Goal: Information Seeking & Learning: Learn about a topic

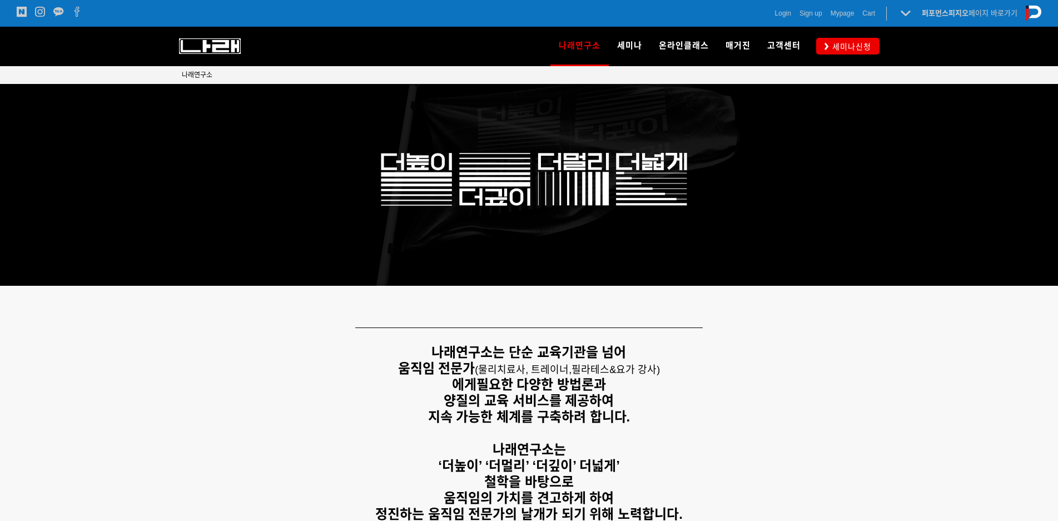
click at [211, 50] on img at bounding box center [210, 46] width 62 height 16
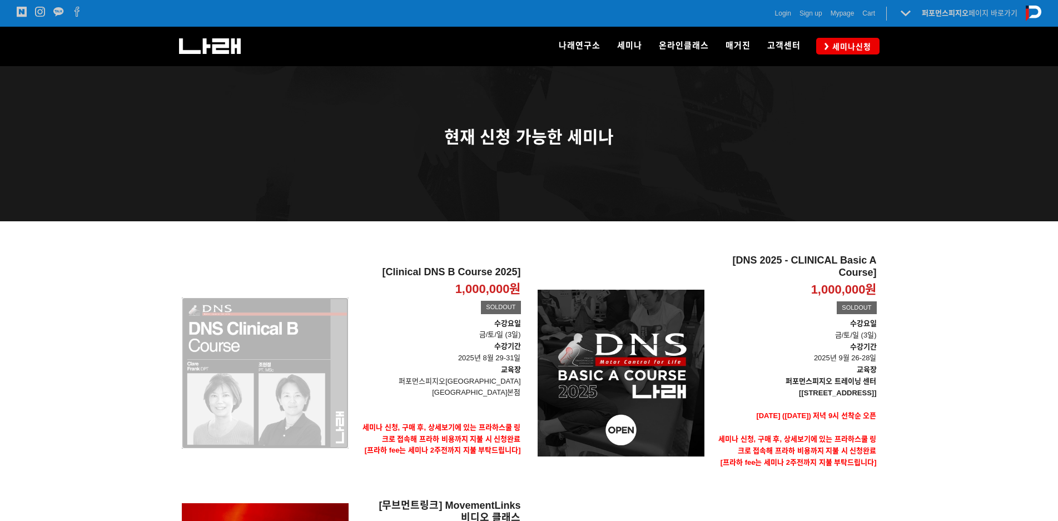
click at [253, 381] on div "[Clinical DNS B Course 2025] 1,000,000원 TIME SALE SOLDOUT" at bounding box center [265, 373] width 167 height 237
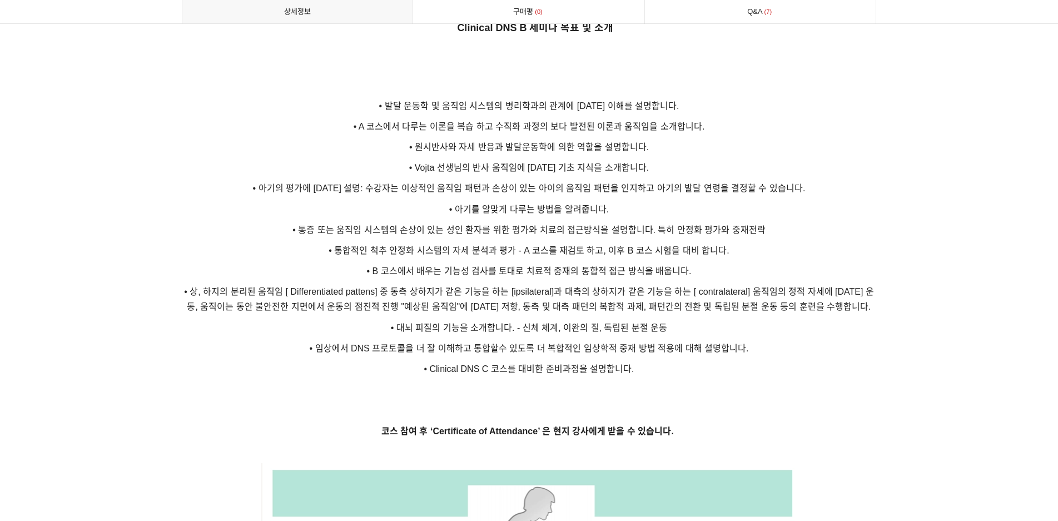
drag, startPoint x: 609, startPoint y: 311, endPoint x: 633, endPoint y: 313, distance: 23.5
click at [612, 323] on span "• 대뇌 피질의 기능을 소개합니다. - 신체 체계, 이완의 질, 독립된 분절 운동" at bounding box center [529, 327] width 277 height 9
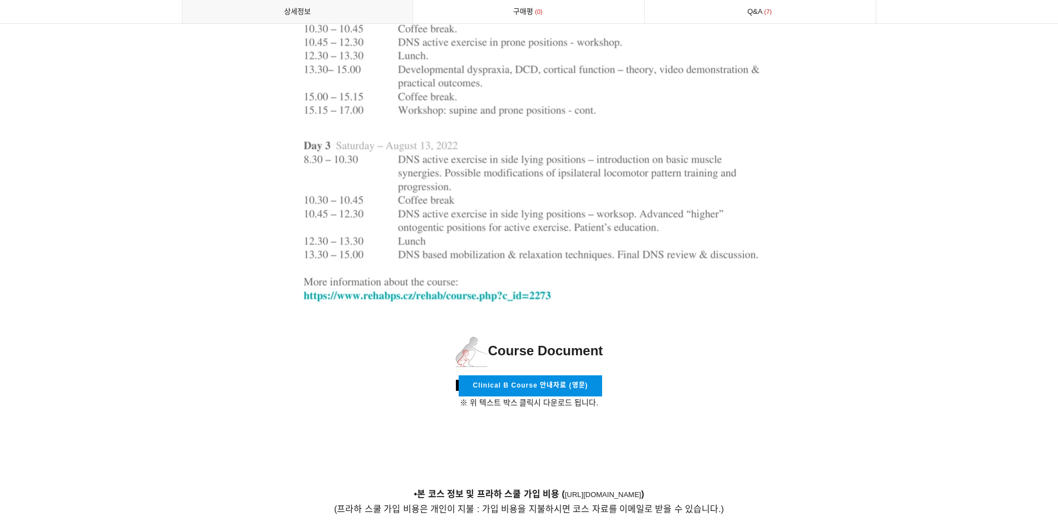
scroll to position [3391, 0]
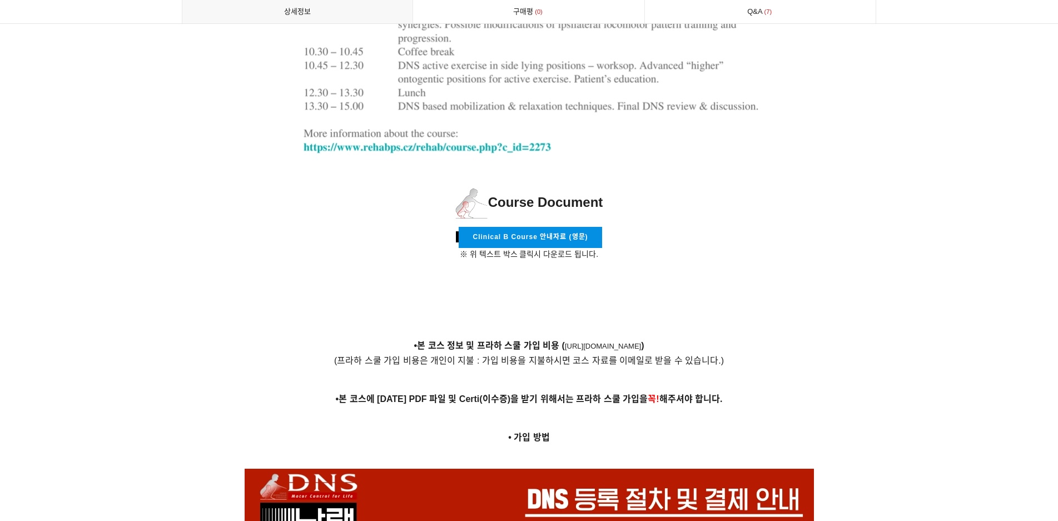
click at [586, 233] on span "Clinical B Course 안내자료 (영문)" at bounding box center [530, 237] width 115 height 8
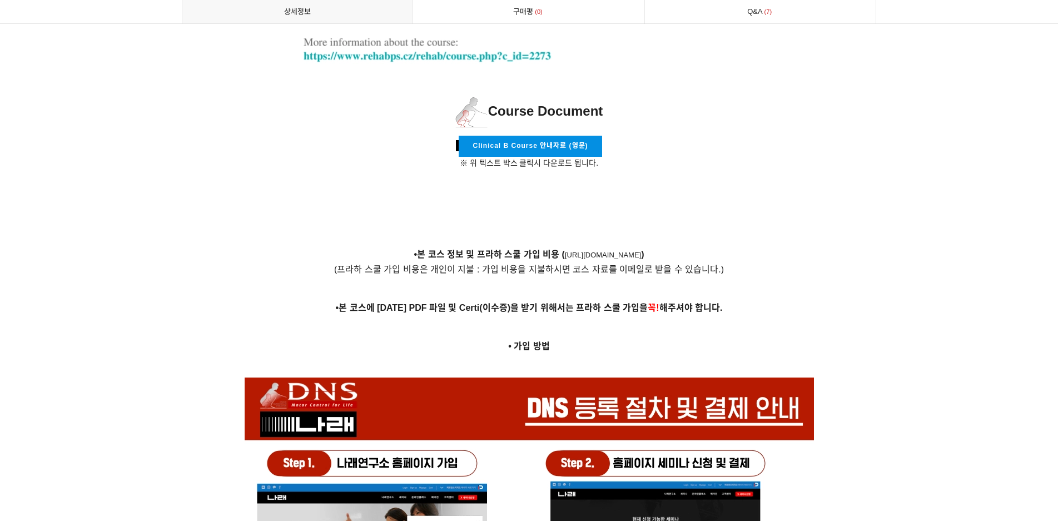
scroll to position [3447, 0]
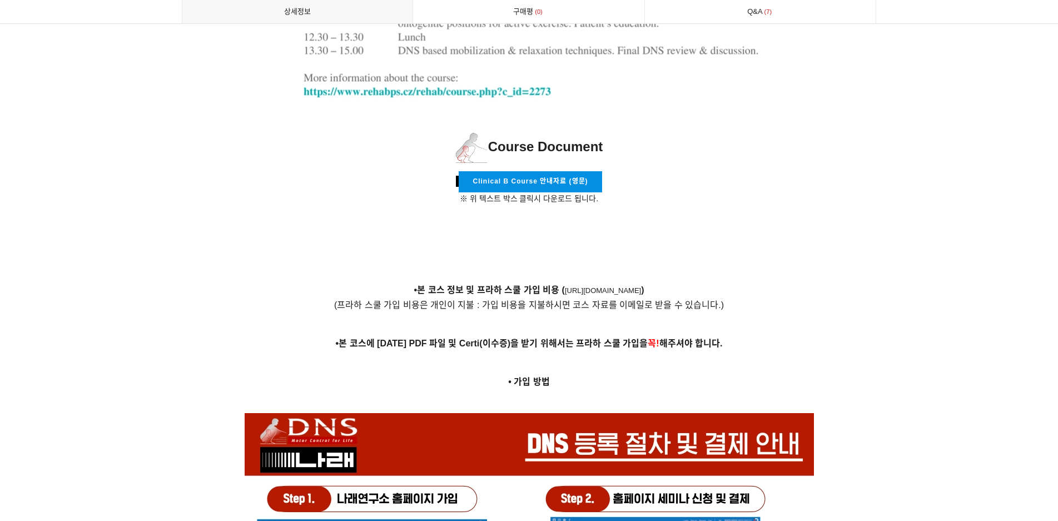
click at [562, 171] on link "Clinical B Course 안내자료 (영문)" at bounding box center [530, 181] width 143 height 21
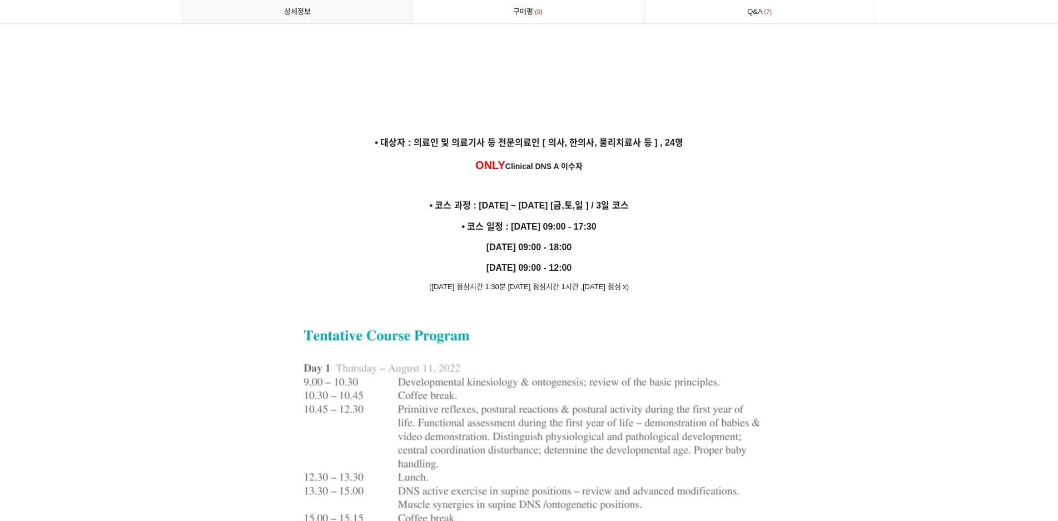
scroll to position [2613, 0]
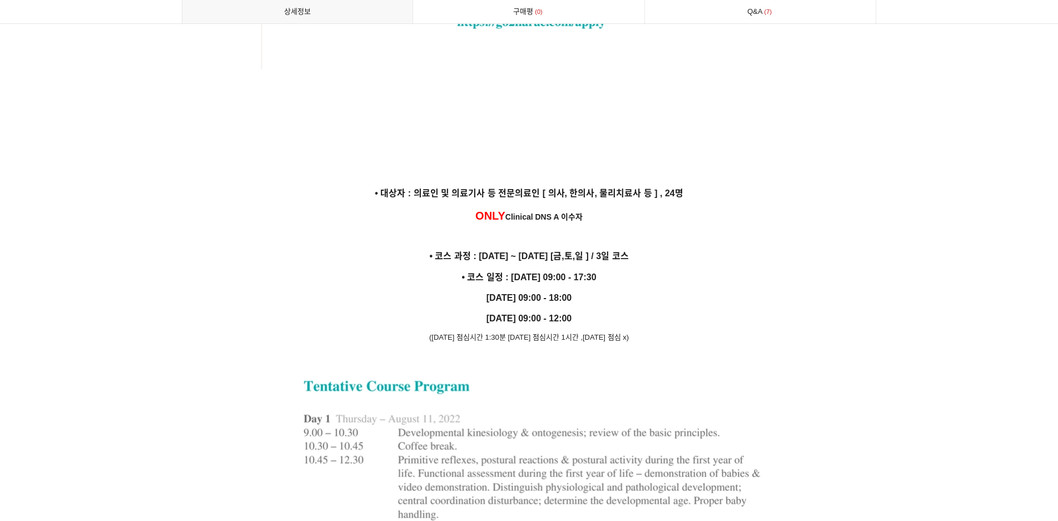
drag, startPoint x: 501, startPoint y: 323, endPoint x: 578, endPoint y: 324, distance: 76.7
click at [575, 333] on span "(금요일 점심시간 1:30분 토요일 점심시간 1시간 ,일요일 점심 x)" at bounding box center [529, 337] width 200 height 8
click at [579, 333] on span "(금요일 점심시간 1:30분 토요일 점심시간 1시간 ,일요일 점심 x)" at bounding box center [529, 337] width 200 height 8
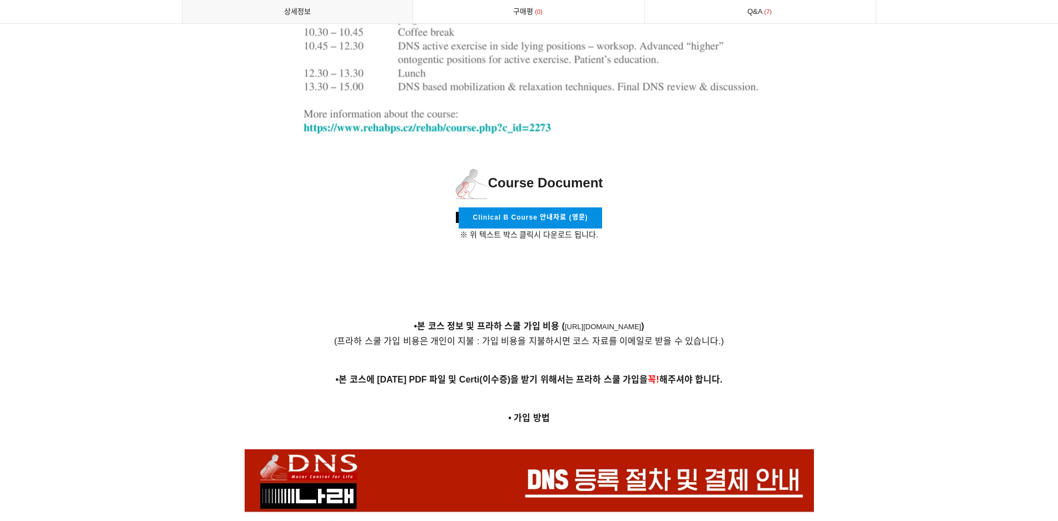
scroll to position [3391, 0]
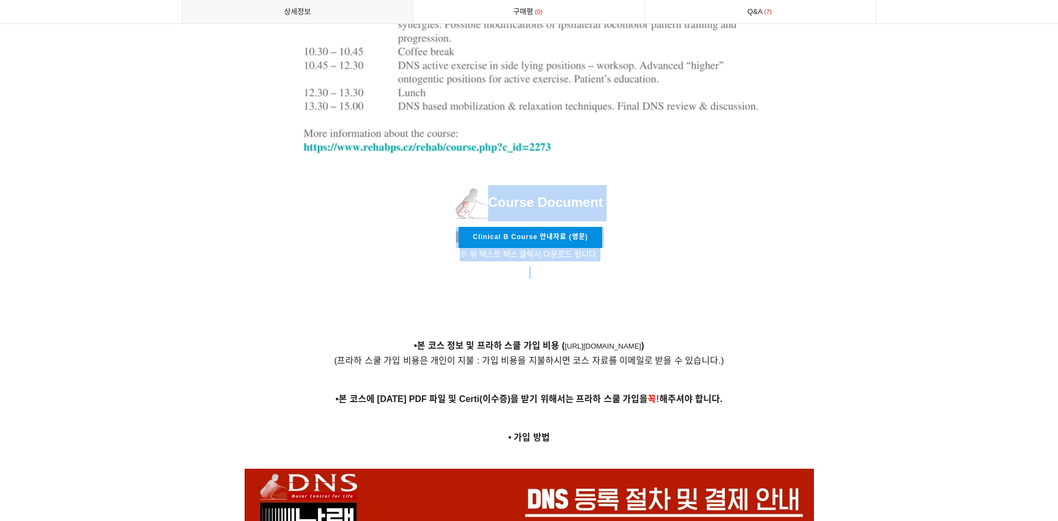
drag, startPoint x: 605, startPoint y: 253, endPoint x: 473, endPoint y: 191, distance: 146.5
click at [716, 266] on p at bounding box center [529, 272] width 695 height 12
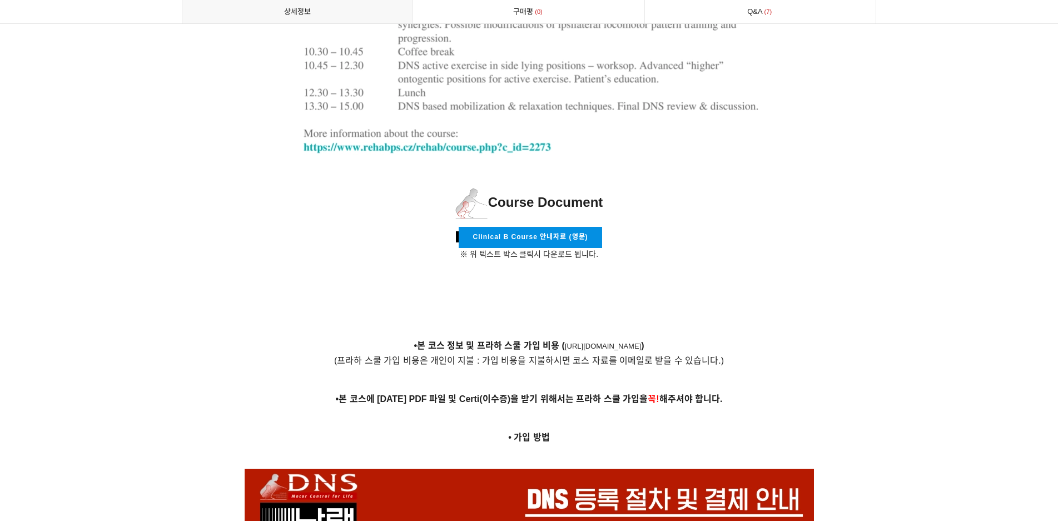
scroll to position [3336, 0]
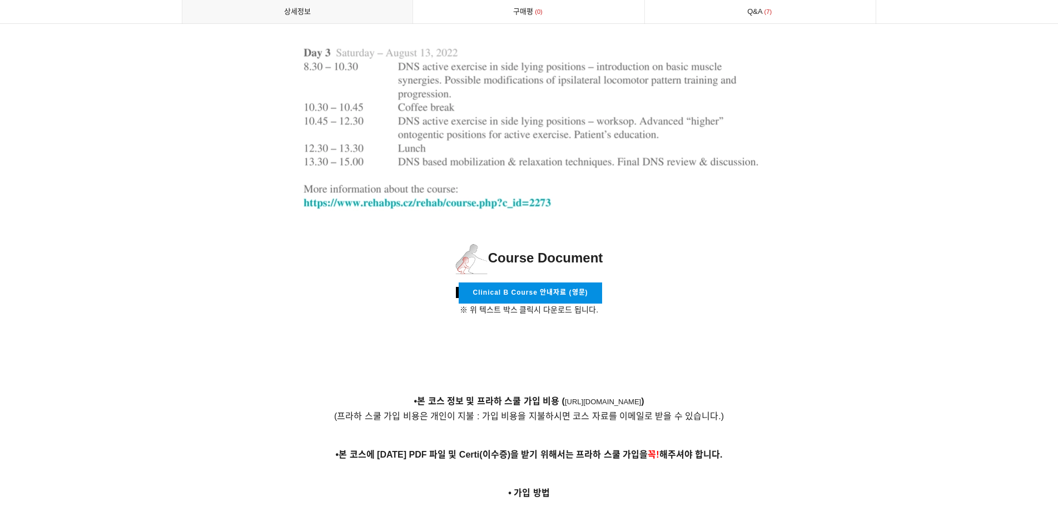
click at [569, 305] on span "※ 위 텍스트 박스 클릭시 다운로드 됩니다." at bounding box center [529, 309] width 138 height 9
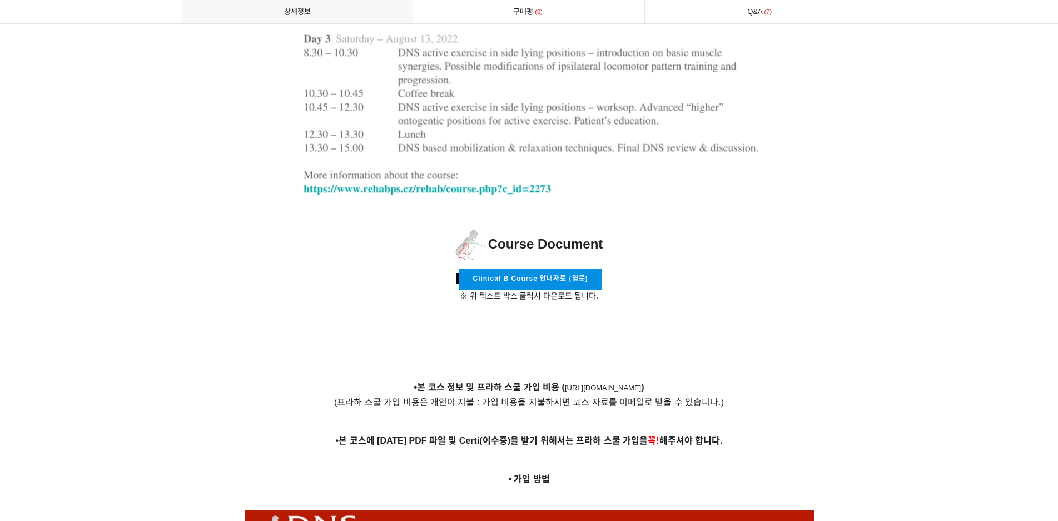
scroll to position [3391, 0]
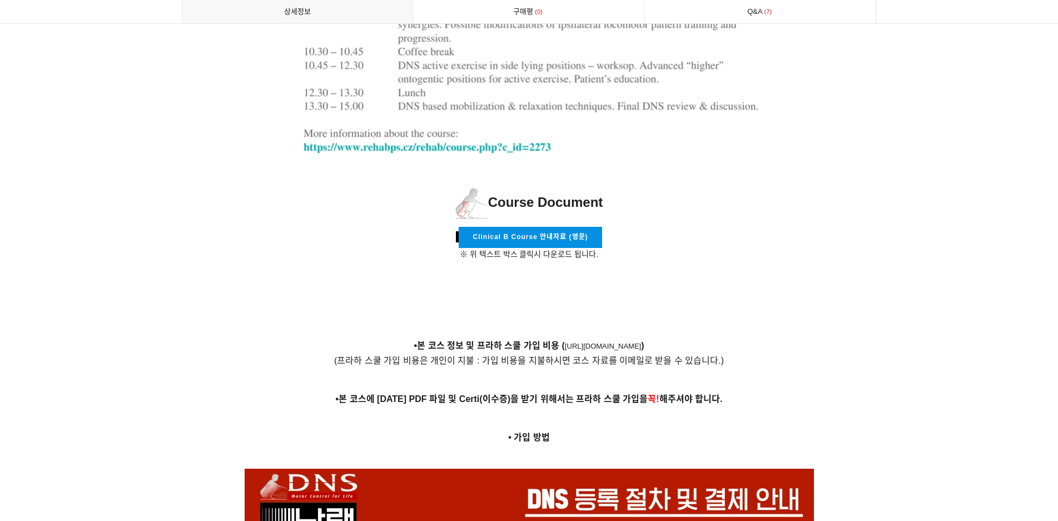
click at [562, 227] on link "Clinical B Course 안내자료 (영문)" at bounding box center [530, 237] width 143 height 21
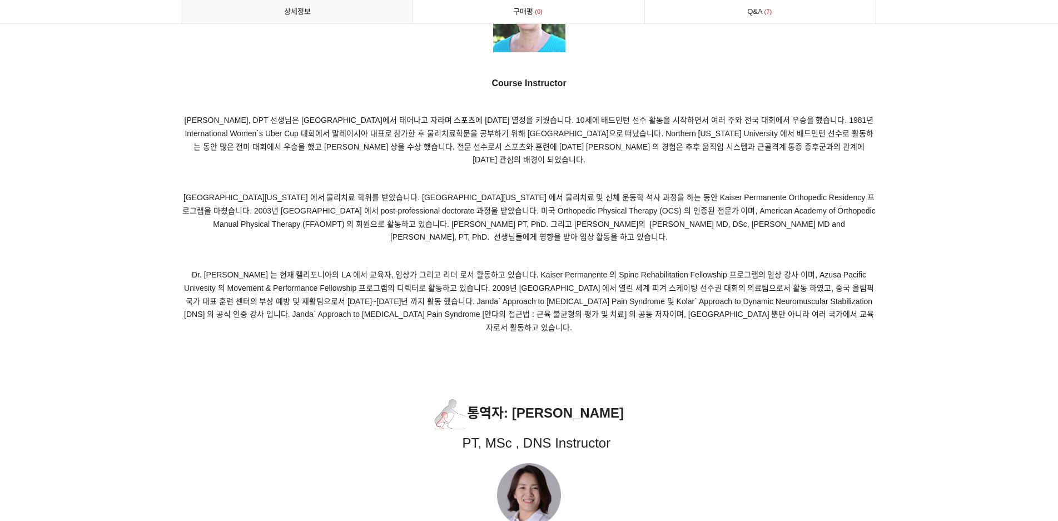
scroll to position [5893, 0]
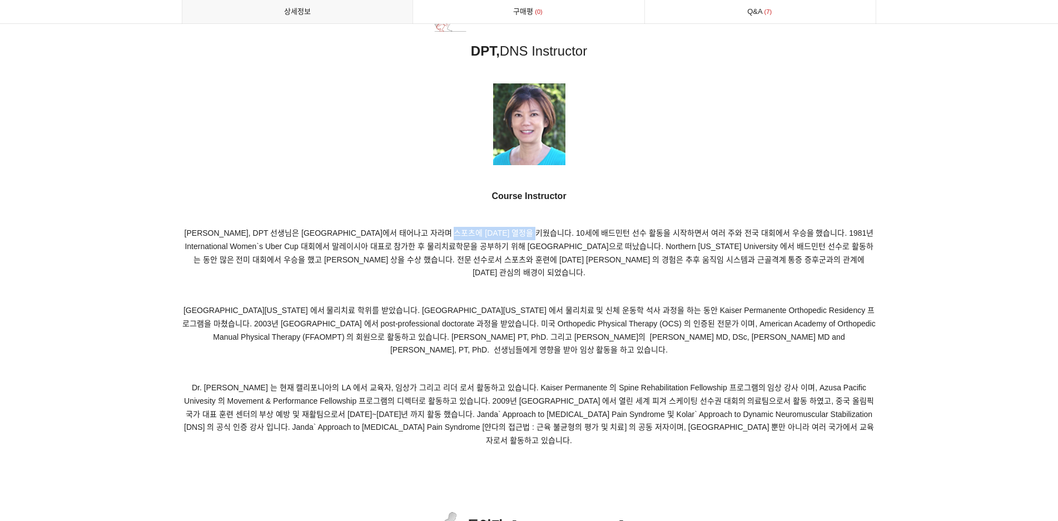
drag, startPoint x: 473, startPoint y: 219, endPoint x: 567, endPoint y: 218, distance: 94.5
click at [565, 229] on span "Clare Frank, DPT 선생님은 말레이시아에서 태어나고 자라며 스포츠에 대한 열정을 키웠습니다. 10세에 배드민턴 선수 활동을 시작하면…" at bounding box center [529, 253] width 689 height 48
click at [567, 229] on span "Clare Frank, DPT 선생님은 말레이시아에서 태어나고 자라며 스포츠에 대한 열정을 키웠습니다. 10세에 배드민턴 선수 활동을 시작하면…" at bounding box center [529, 253] width 689 height 48
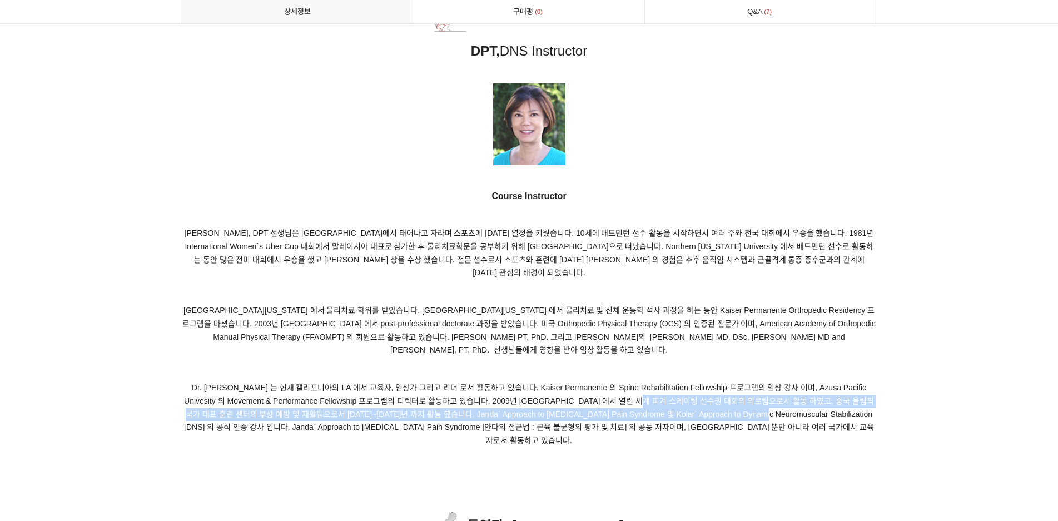
drag, startPoint x: 665, startPoint y: 379, endPoint x: 726, endPoint y: 387, distance: 61.2
click at [726, 387] on p "Dr. Frank 는 현재 캘리포니아의 LA 에서 교육자, 임상가 그리고 리더 로서 활동하고 있습니다. Kaiser Permanente 의 S…" at bounding box center [529, 414] width 695 height 66
click at [727, 387] on span "Dr. Frank 는 현재 캘리포니아의 LA 에서 교육자, 임상가 그리고 리더 로서 활동하고 있습니다. Kaiser Permanente 의 S…" at bounding box center [529, 414] width 690 height 62
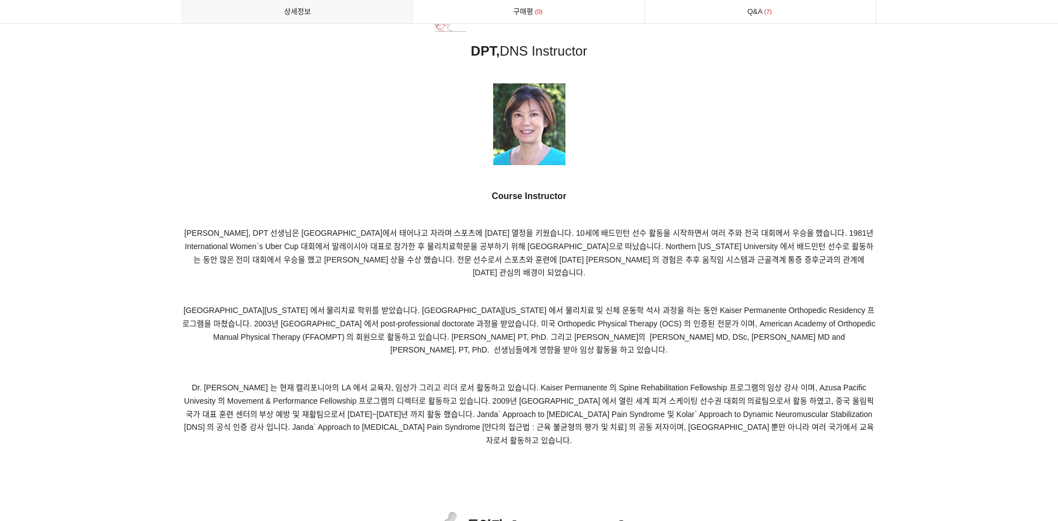
click at [771, 391] on p "Dr. Frank 는 현재 캘리포니아의 LA 에서 교육자, 임상가 그리고 리더 로서 활동하고 있습니다. Kaiser Permanente 의 S…" at bounding box center [529, 414] width 695 height 66
drag, startPoint x: 843, startPoint y: 383, endPoint x: 877, endPoint y: 388, distance: 34.4
click at [639, 403] on span "Dr. Frank 는 현재 캘리포니아의 LA 에서 교육자, 임상가 그리고 리더 로서 활동하고 있습니다. Kaiser Permanente 의 S…" at bounding box center [529, 414] width 690 height 62
drag, startPoint x: 517, startPoint y: 400, endPoint x: 524, endPoint y: 399, distance: 7.3
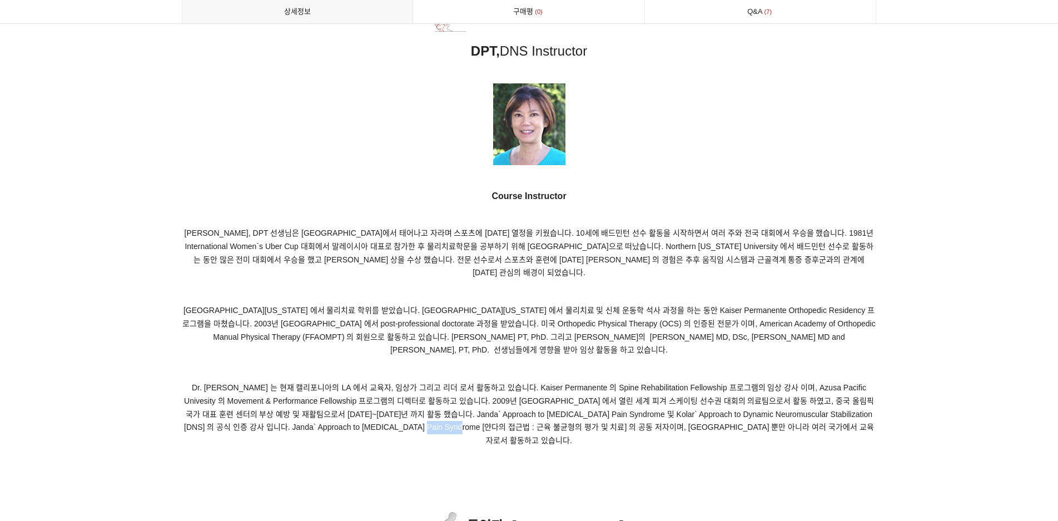
click at [523, 400] on span "Dr. Frank 는 현재 캘리포니아의 LA 에서 교육자, 임상가 그리고 리더 로서 활동하고 있습니다. Kaiser Permanente 의 S…" at bounding box center [529, 414] width 690 height 62
click at [521, 398] on span "Dr. Frank 는 현재 캘리포니아의 LA 에서 교육자, 임상가 그리고 리더 로서 활동하고 있습니다. Kaiser Permanente 의 S…" at bounding box center [529, 414] width 690 height 62
drag, startPoint x: 555, startPoint y: 401, endPoint x: 597, endPoint y: 402, distance: 41.7
click at [597, 402] on span "Dr. Frank 는 현재 캘리포니아의 LA 에서 교육자, 임상가 그리고 리더 로서 활동하고 있습니다. Kaiser Permanente 의 S…" at bounding box center [529, 414] width 690 height 62
click at [598, 402] on span "Dr. Frank 는 현재 캘리포니아의 LA 에서 교육자, 임상가 그리고 리더 로서 활동하고 있습니다. Kaiser Permanente 의 S…" at bounding box center [529, 414] width 690 height 62
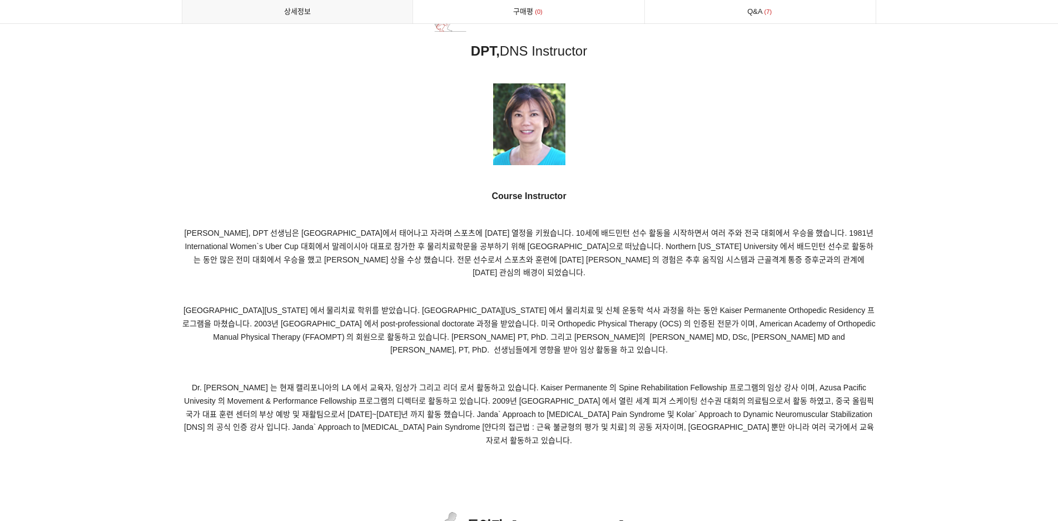
click at [787, 389] on span "Dr. Frank 는 현재 캘리포니아의 LA 에서 교육자, 임상가 그리고 리더 로서 활동하고 있습니다. Kaiser Permanente 의 S…" at bounding box center [529, 414] width 690 height 62
drag, startPoint x: 299, startPoint y: 395, endPoint x: 378, endPoint y: 398, distance: 78.5
click at [371, 398] on span "Dr. Frank 는 현재 캘리포니아의 LA 에서 교육자, 임상가 그리고 리더 로서 활동하고 있습니다. Kaiser Permanente 의 S…" at bounding box center [529, 414] width 690 height 62
click at [380, 398] on span "Dr. Frank 는 현재 캘리포니아의 LA 에서 교육자, 임상가 그리고 리더 로서 활동하고 있습니다. Kaiser Permanente 의 S…" at bounding box center [529, 414] width 690 height 62
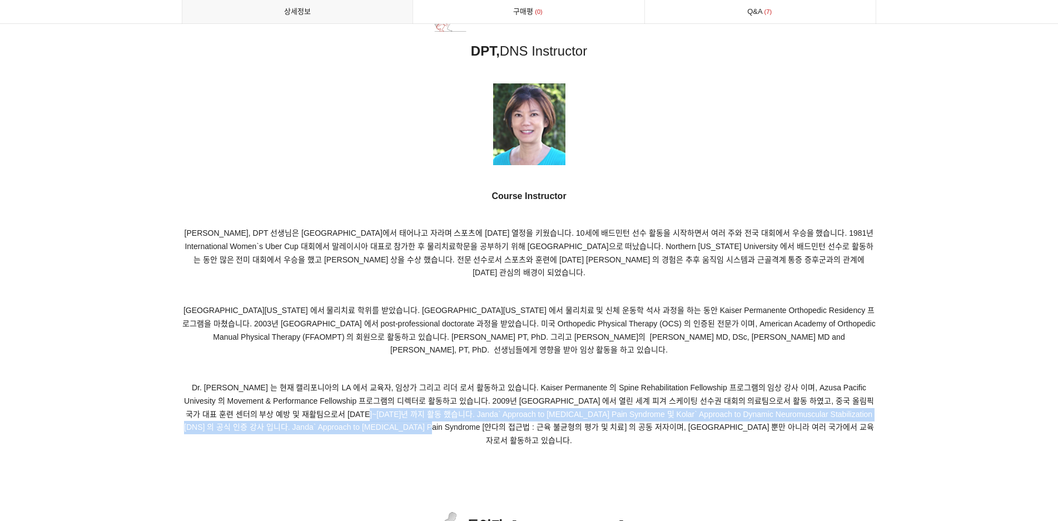
drag, startPoint x: 368, startPoint y: 385, endPoint x: 479, endPoint y: 395, distance: 111.1
click at [475, 395] on span "Dr. Frank 는 현재 캘리포니아의 LA 에서 교육자, 임상가 그리고 리더 로서 활동하고 있습니다. Kaiser Permanente 의 S…" at bounding box center [529, 414] width 690 height 62
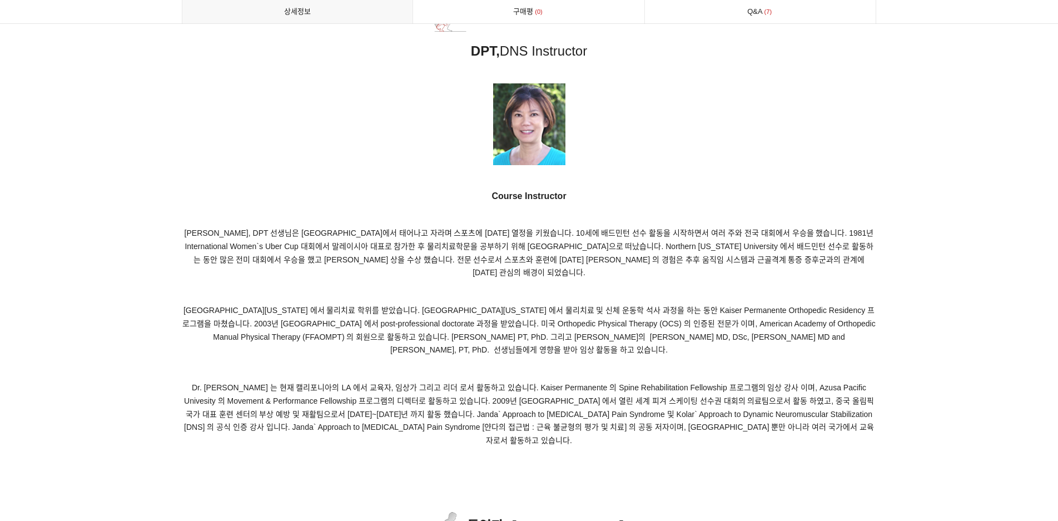
click at [479, 395] on span "Dr. Frank 는 현재 캘리포니아의 LA 에서 교육자, 임상가 그리고 리더 로서 활동하고 있습니다. Kaiser Permanente 의 S…" at bounding box center [529, 414] width 690 height 62
drag, startPoint x: 534, startPoint y: 384, endPoint x: 578, endPoint y: 386, distance: 43.5
click at [576, 386] on span "Dr. Frank 는 현재 캘리포니아의 LA 에서 교육자, 임상가 그리고 리더 로서 활동하고 있습니다. Kaiser Permanente 의 S…" at bounding box center [529, 414] width 690 height 62
click at [579, 386] on span "Dr. Frank 는 현재 캘리포니아의 LA 에서 교육자, 임상가 그리고 리더 로서 활동하고 있습니다. Kaiser Permanente 의 S…" at bounding box center [529, 414] width 690 height 62
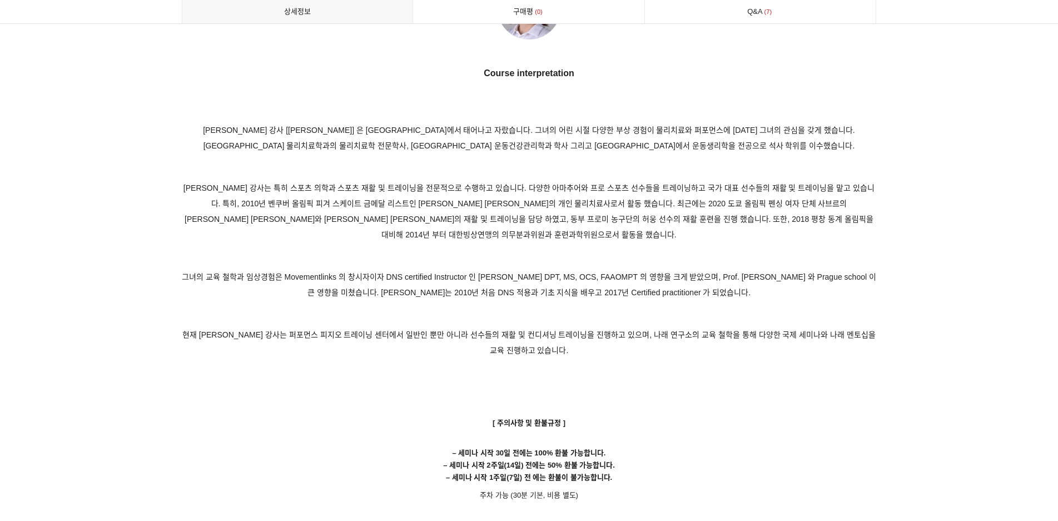
scroll to position [6505, 0]
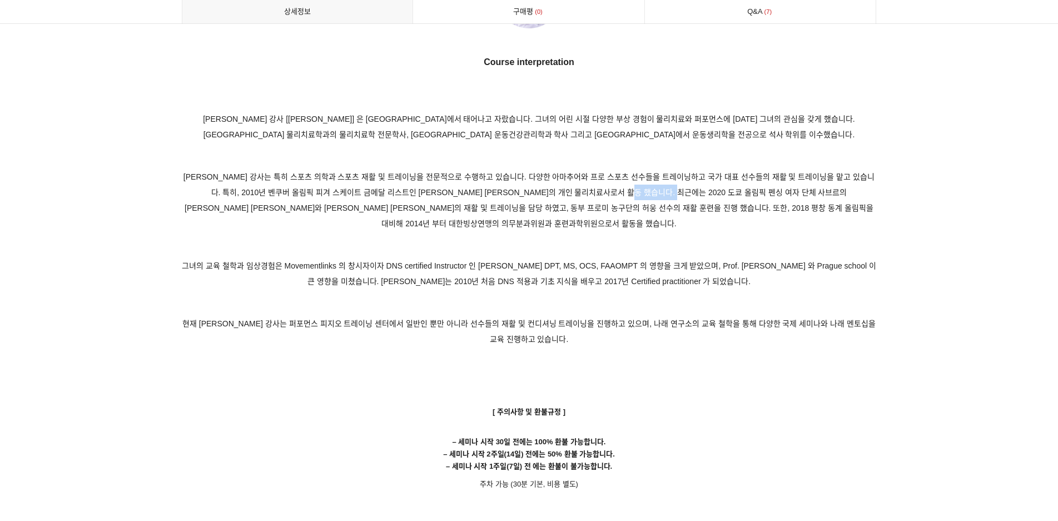
drag, startPoint x: 637, startPoint y: 147, endPoint x: 678, endPoint y: 148, distance: 41.7
click at [678, 172] on span "조현정 강사는 특히 스포츠 의학과 스포츠 재활 및 트레이닝을 전문적으로 수행하고 있습니다. 다양한 아마추어와 프로 스포츠 선수들을 트레이닝하고…" at bounding box center [528, 200] width 691 height 56
drag, startPoint x: 545, startPoint y: 170, endPoint x: 579, endPoint y: 170, distance: 33.9
click at [579, 172] on span "조현정 강사는 특히 스포츠 의학과 스포츠 재활 및 트레이닝을 전문적으로 수행하고 있습니다. 다양한 아마추어와 프로 스포츠 선수들을 트레이닝하고…" at bounding box center [528, 200] width 691 height 56
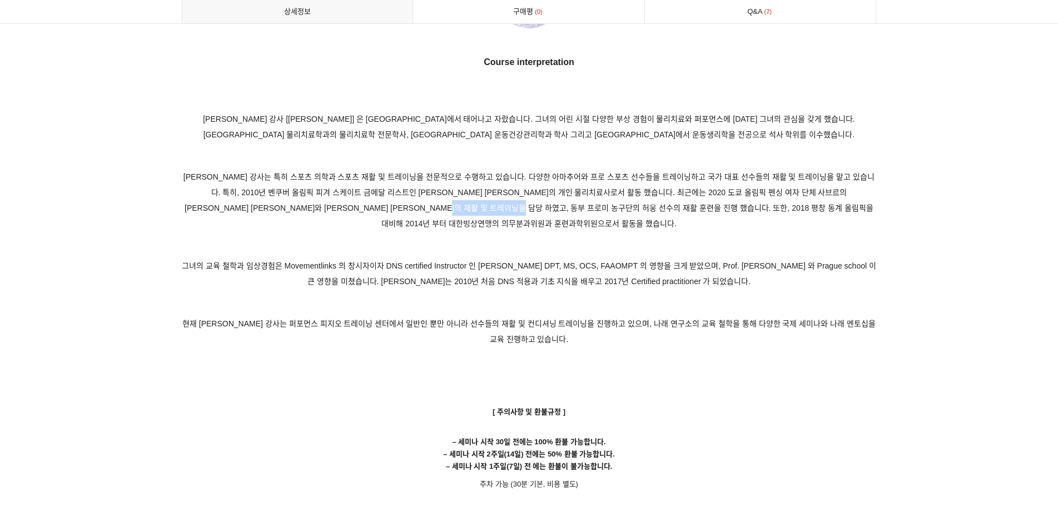
click at [579, 172] on span "조현정 강사는 특히 스포츠 의학과 스포츠 재활 및 트레이닝을 전문적으로 수행하고 있습니다. 다양한 아마추어와 프로 스포츠 선수들을 트레이닝하고…" at bounding box center [528, 200] width 691 height 56
drag, startPoint x: 594, startPoint y: 169, endPoint x: 623, endPoint y: 171, distance: 29.5
click at [621, 172] on span "조현정 강사는 특히 스포츠 의학과 스포츠 재활 및 트레이닝을 전문적으로 수행하고 있습니다. 다양한 아마추어와 프로 스포츠 선수들을 트레이닝하고…" at bounding box center [528, 200] width 691 height 56
click at [633, 172] on p "조현정 강사는 특히 스포츠 의학과 스포츠 재활 및 트레이닝을 전문적으로 수행하고 있습니다. 다양한 아마추어와 프로 스포츠 선수들을 트레이닝하고…" at bounding box center [529, 200] width 695 height 62
drag, startPoint x: 652, startPoint y: 160, endPoint x: 713, endPoint y: 172, distance: 62.8
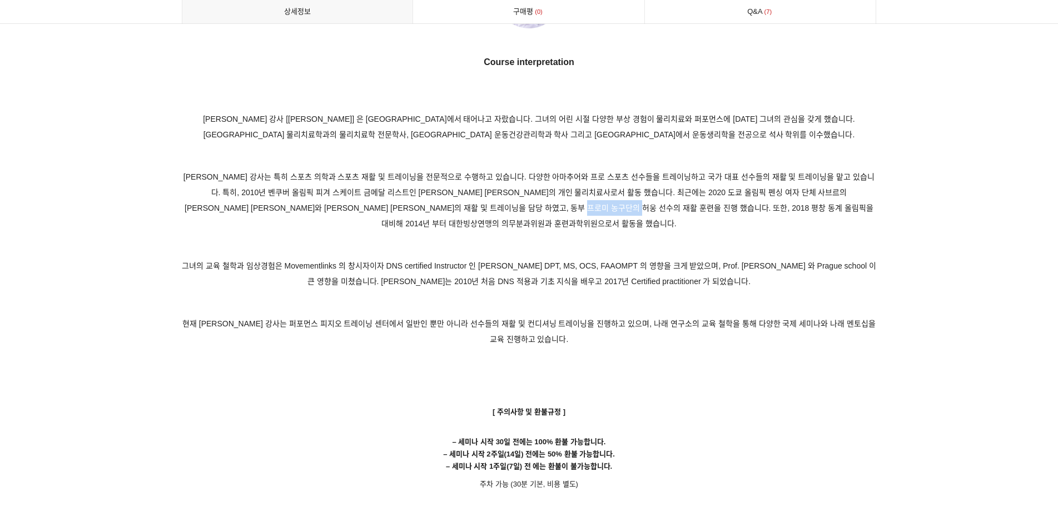
click at [712, 172] on p "조현정 강사는 특히 스포츠 의학과 스포츠 재활 및 트레이닝을 전문적으로 수행하고 있습니다. 다양한 아마추어와 프로 스포츠 선수들을 트레이닝하고…" at bounding box center [529, 200] width 695 height 62
click at [714, 172] on p "조현정 강사는 특히 스포츠 의학과 스포츠 재활 및 트레이닝을 전문적으로 수행하고 있습니다. 다양한 아마추어와 프로 스포츠 선수들을 트레이닝하고…" at bounding box center [529, 200] width 695 height 62
click at [702, 173] on p "조현정 강사는 특히 스포츠 의학과 스포츠 재활 및 트레이닝을 전문적으로 수행하고 있습니다. 다양한 아마추어와 프로 스포츠 선수들을 트레이닝하고…" at bounding box center [529, 200] width 695 height 62
click at [702, 172] on span "조현정 강사는 특히 스포츠 의학과 스포츠 재활 및 트레이닝을 전문적으로 수행하고 있습니다. 다양한 아마추어와 프로 스포츠 선수들을 트레이닝하고…" at bounding box center [528, 200] width 691 height 56
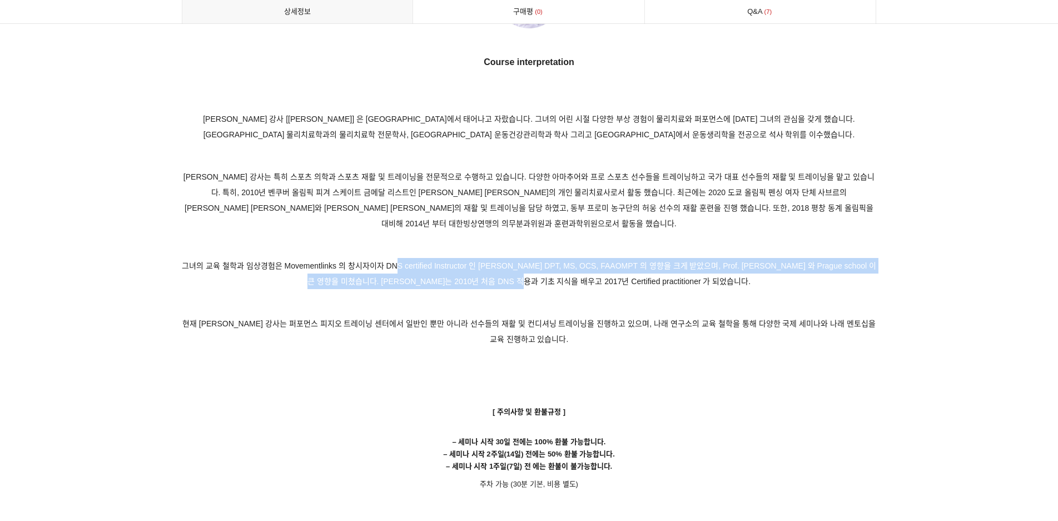
drag, startPoint x: 400, startPoint y: 210, endPoint x: 545, endPoint y: 220, distance: 146.0
click at [545, 261] on span "그녀의 교육 철학과 임상경험은 Movementlinks 의 창시자이자 DNS certified Instructor 인 Clare Frank. …" at bounding box center [529, 273] width 694 height 24
drag, startPoint x: 395, startPoint y: 211, endPoint x: 475, endPoint y: 222, distance: 80.9
click at [466, 261] on span "그녀의 교육 철학과 임상경험은 Movementlinks 의 창시자이자 DNS certified Instructor 인 Clare Frank. …" at bounding box center [529, 273] width 694 height 24
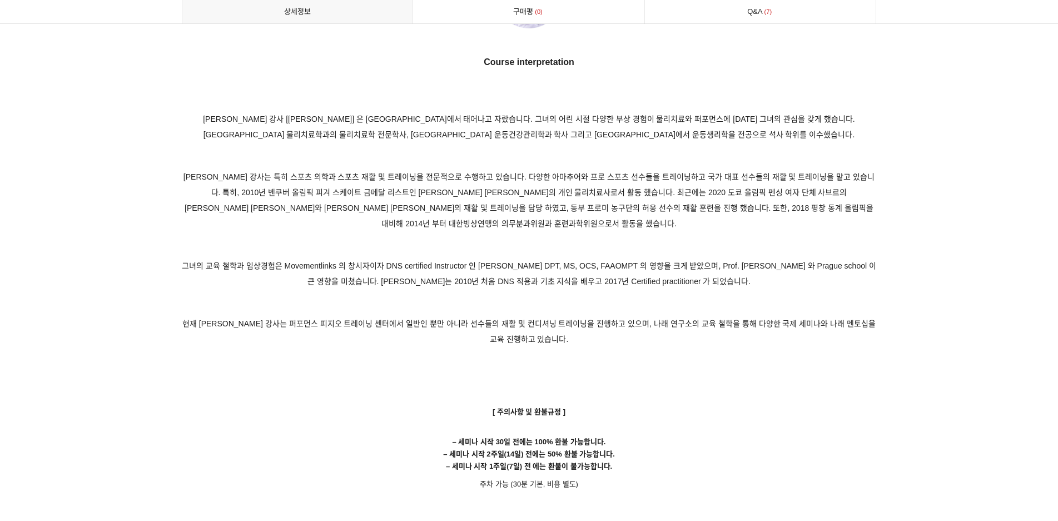
click at [475, 261] on span "그녀의 교육 철학과 임상경험은 Movementlinks 의 창시자이자 DNS certified Instructor 인 Clare Frank. …" at bounding box center [529, 273] width 694 height 24
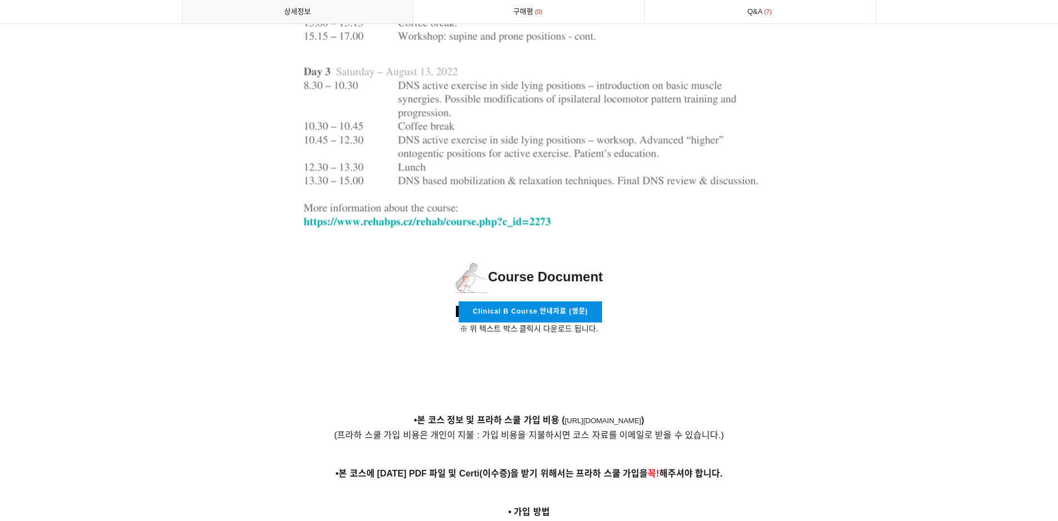
scroll to position [3391, 0]
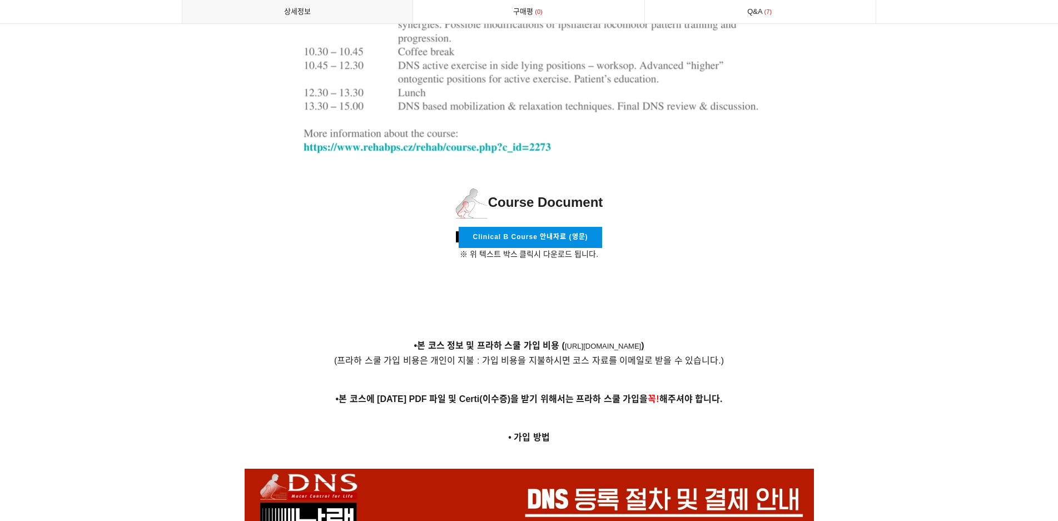
click at [569, 233] on span "Clinical B Course 안내자료 (영문)" at bounding box center [530, 237] width 115 height 8
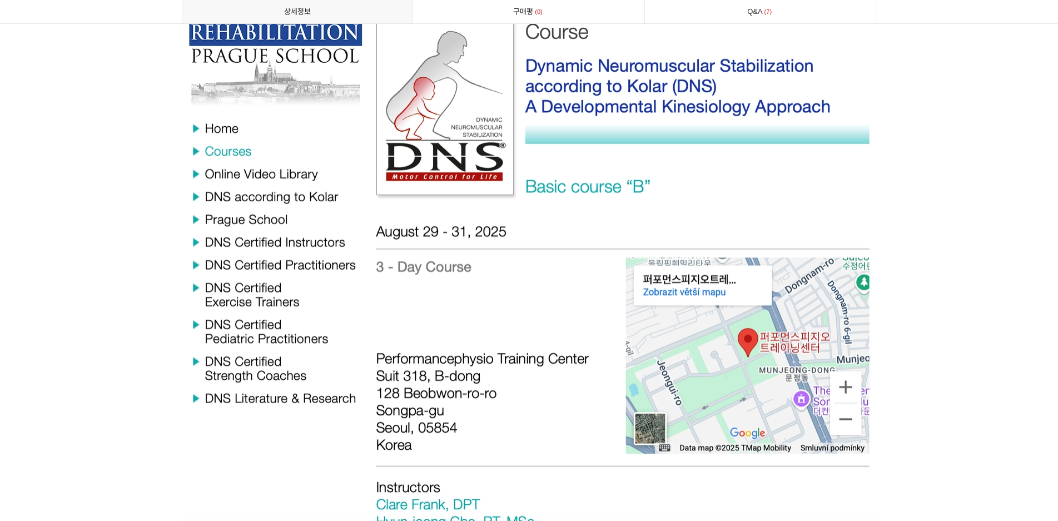
scroll to position [4559, 0]
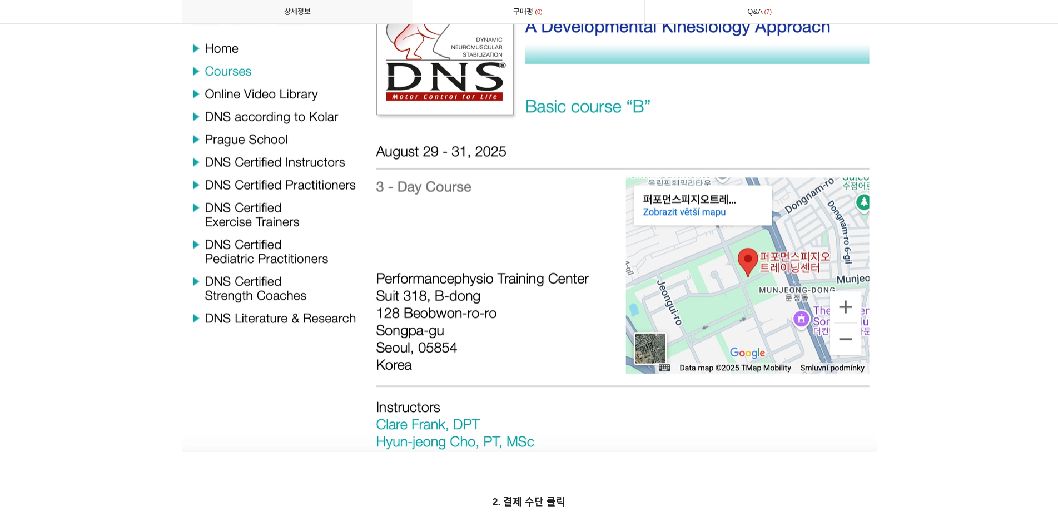
drag, startPoint x: 1043, startPoint y: 177, endPoint x: 1038, endPoint y: 174, distance: 5.7
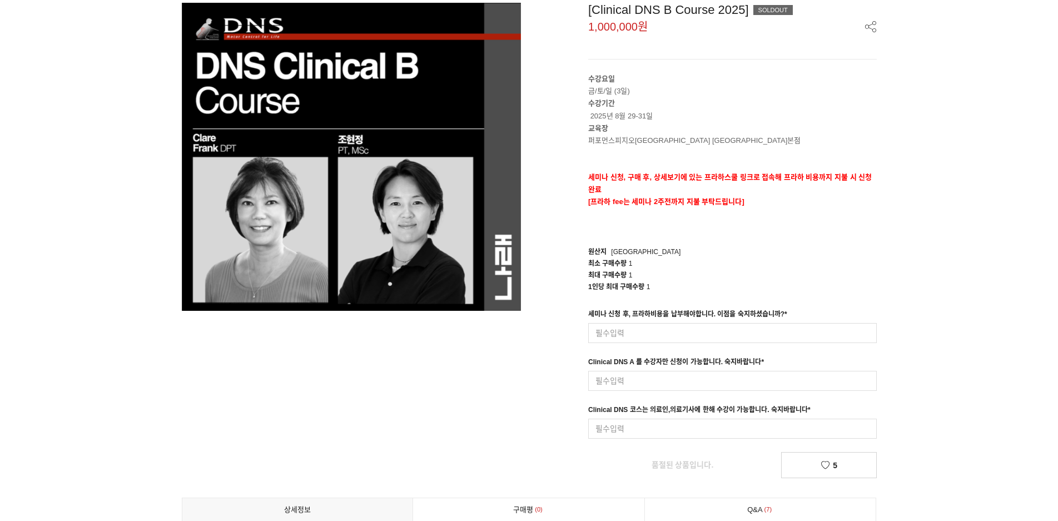
scroll to position [0, 0]
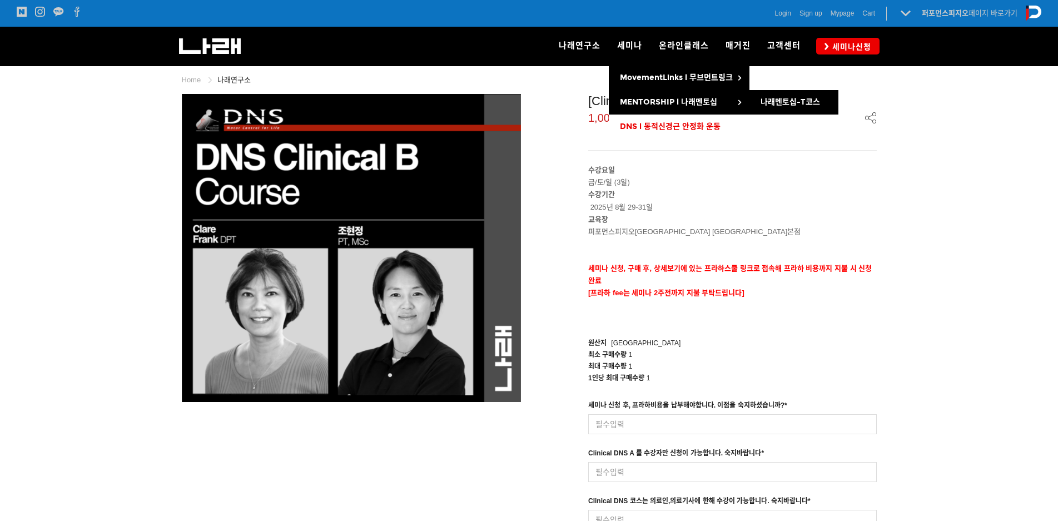
click at [683, 124] on span "DNS l 동적신경근 안정화 운동" at bounding box center [670, 126] width 101 height 9
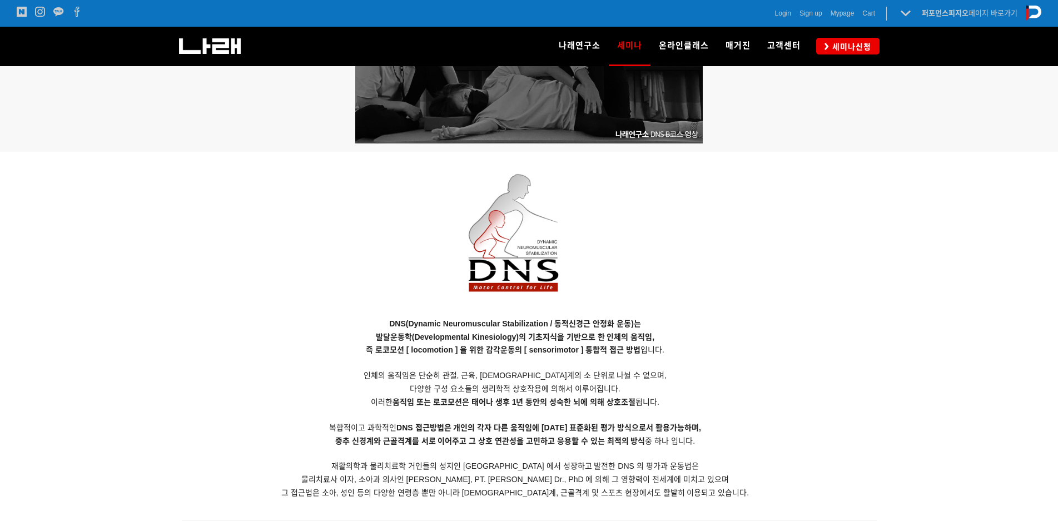
scroll to position [956, 0]
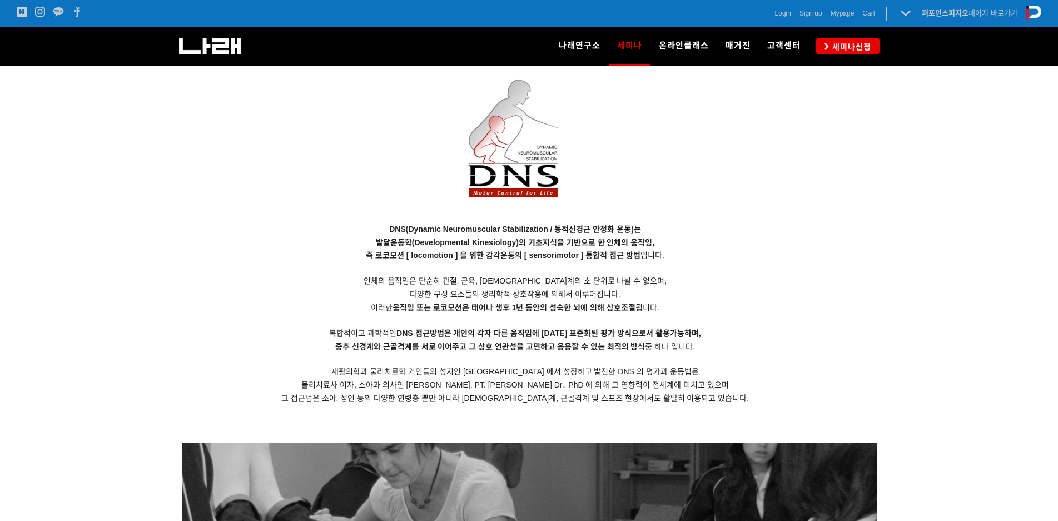
click at [582, 327] on p "DNS(Dynamic Neuromuscular Stabilization / 동적신경근 안정화 운동)는 발달운동학(Developmental Ki…" at bounding box center [515, 314] width 667 height 182
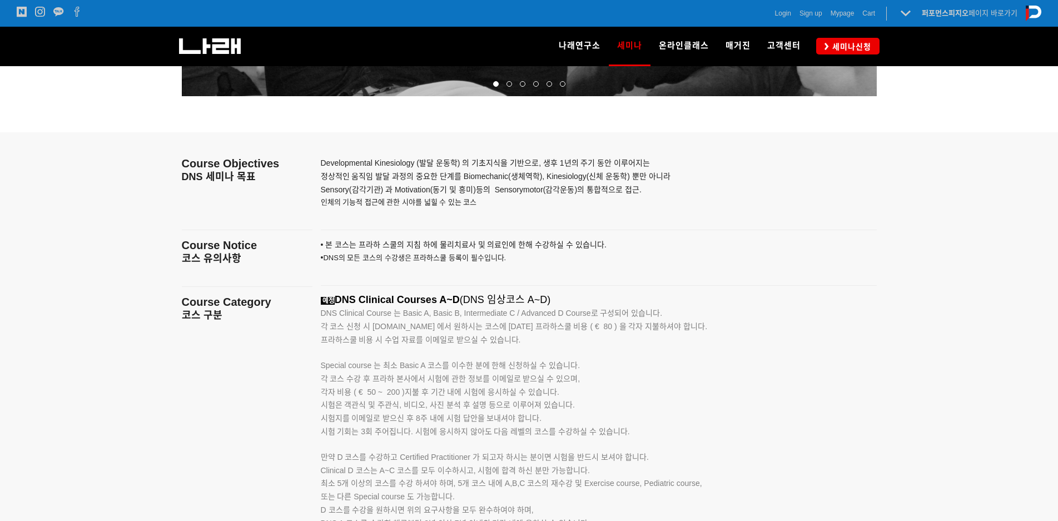
scroll to position [1678, 0]
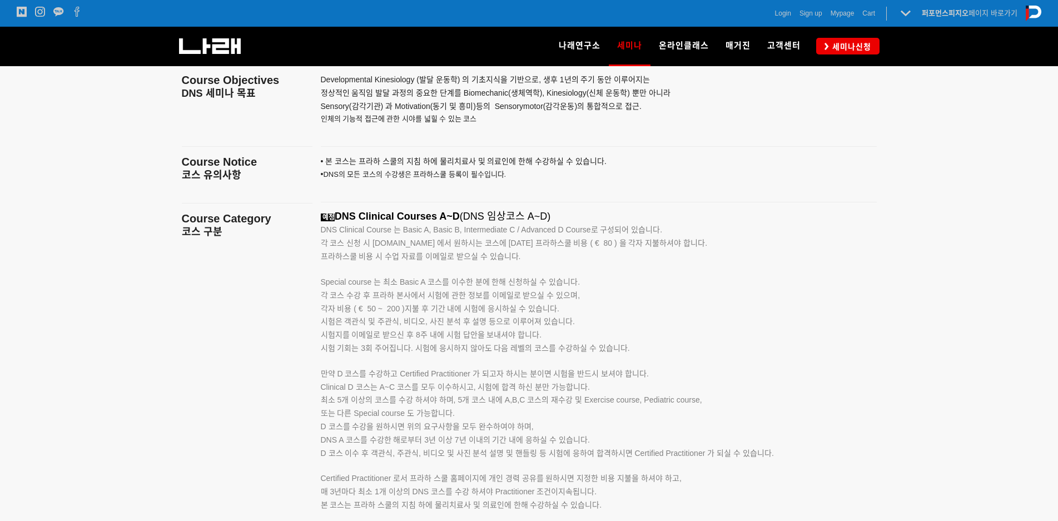
drag, startPoint x: 478, startPoint y: 267, endPoint x: 578, endPoint y: 275, distance: 100.4
click at [577, 275] on p "Special course 는 최소 Basic A 코스를 이수한 분에 한해 신청하실 수 있습니다." at bounding box center [585, 277] width 528 height 26
click at [578, 275] on p "Special course 는 최소 Basic A 코스를 이수한 분에 한해 신청하실 수 있습니다." at bounding box center [585, 277] width 528 height 26
drag, startPoint x: 458, startPoint y: 291, endPoint x: 507, endPoint y: 291, distance: 49.5
click at [506, 291] on span "각 코스 수강 후 프라하 본사에서 시험에 관한 정보를 이메일로 받으실 수 있으며," at bounding box center [451, 295] width 260 height 9
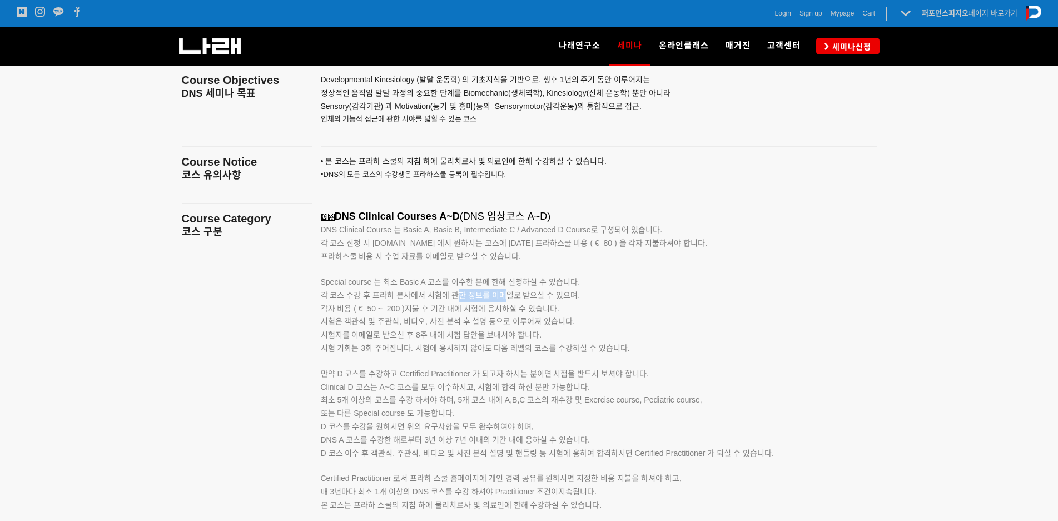
click at [508, 291] on span "각 코스 수강 후 프라하 본사에서 시험에 관한 정보를 이메일로 받으실 수 있으며," at bounding box center [451, 295] width 260 height 9
click at [506, 293] on span "각 코스 수강 후 프라하 본사에서 시험에 관한 정보를 이메일로 받으실 수 있으며," at bounding box center [451, 295] width 260 height 9
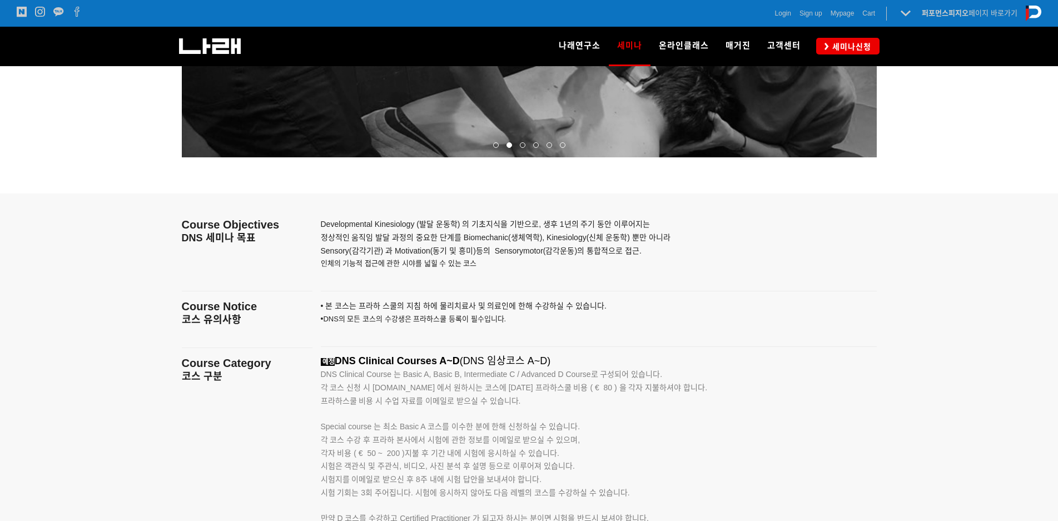
scroll to position [1456, 0]
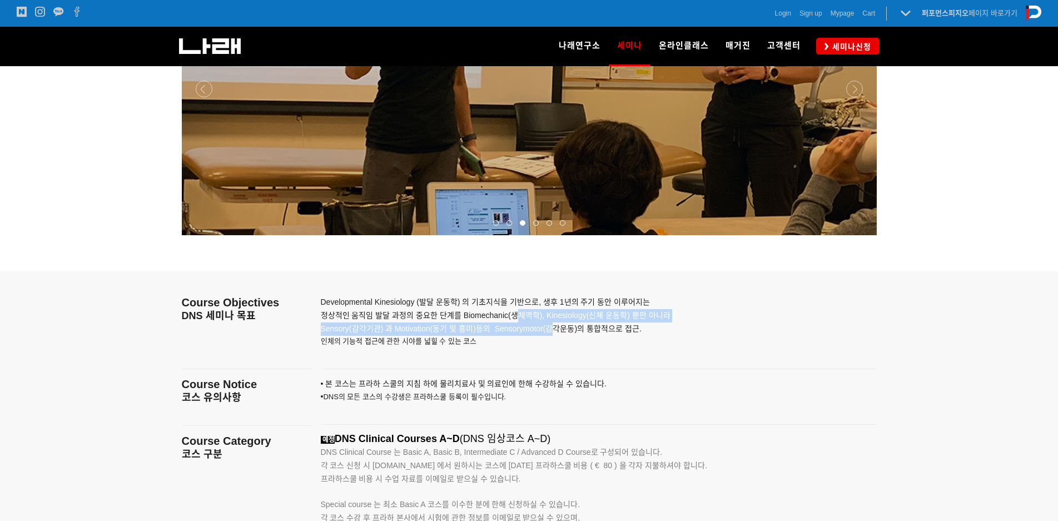
click at [555, 326] on p "Developmental Kinesiology (발달 운동학) 의 기초지식을 기반으로, 생후 1년의 주기 동안 이루어지는 정상적인 움직임 발달…" at bounding box center [585, 315] width 528 height 39
click at [555, 326] on span "Sensory(감각기관) 과 Motivation(동기 및 흥미) 등 의 Sensorymotor(감각운동)의 통합적으로 접근." at bounding box center [481, 328] width 321 height 9
drag, startPoint x: 552, startPoint y: 333, endPoint x: 562, endPoint y: 333, distance: 10.0
click at [562, 333] on p "Developmental Kinesiology (발달 운동학) 의 기초지식을 기반으로, 생후 1년의 주기 동안 이루어지는 정상적인 움직임 발달…" at bounding box center [585, 315] width 528 height 39
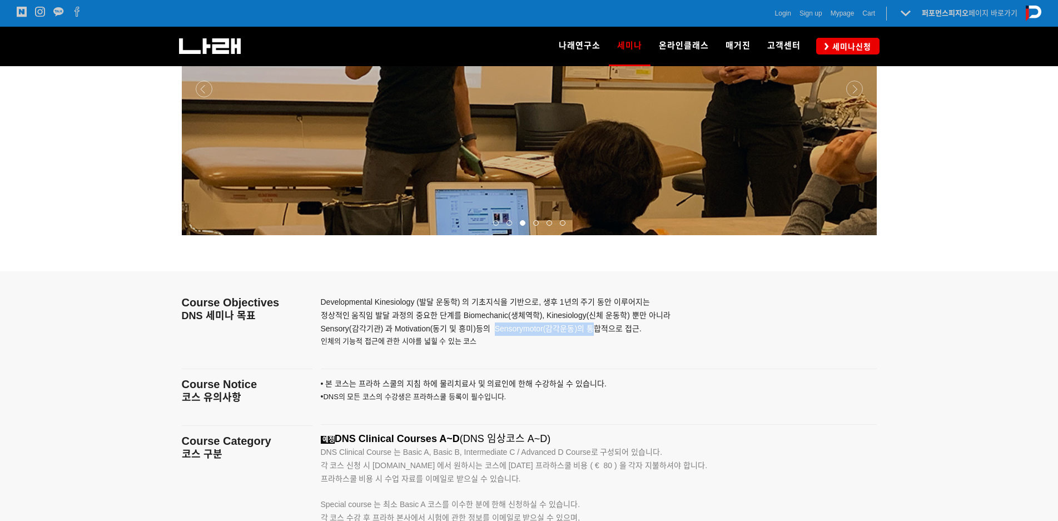
drag, startPoint x: 593, startPoint y: 331, endPoint x: 494, endPoint y: 331, distance: 98.4
click at [494, 331] on span "Sensory(감각기관) 과 Motivation(동기 및 흥미) 등 의 Sensorymotor(감각운동)의 통합적으로 접근." at bounding box center [481, 328] width 321 height 9
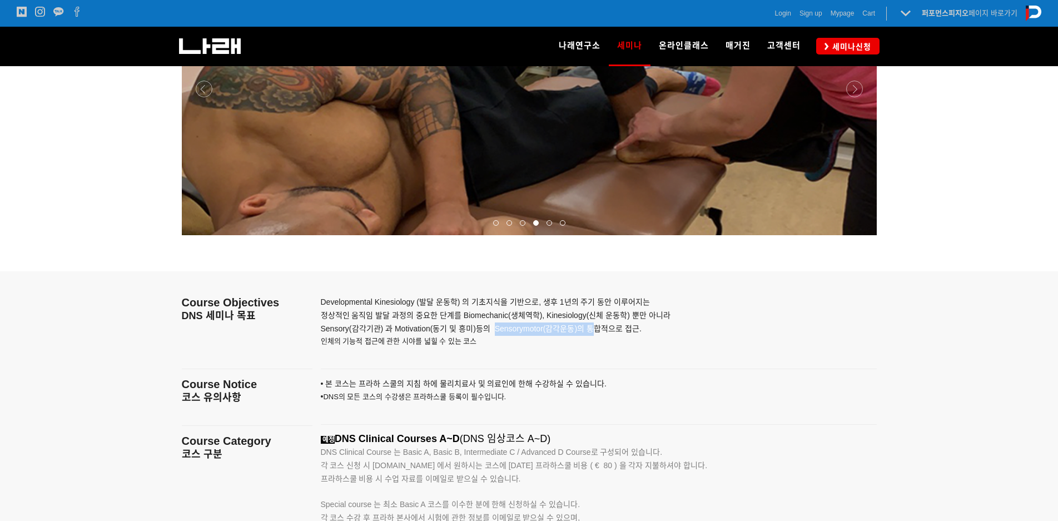
click at [494, 331] on span "Sensory(감각기관) 과 Motivation(동기 및 흥미) 등 의 Sensorymotor(감각운동)의 통합적으로 접근." at bounding box center [481, 328] width 321 height 9
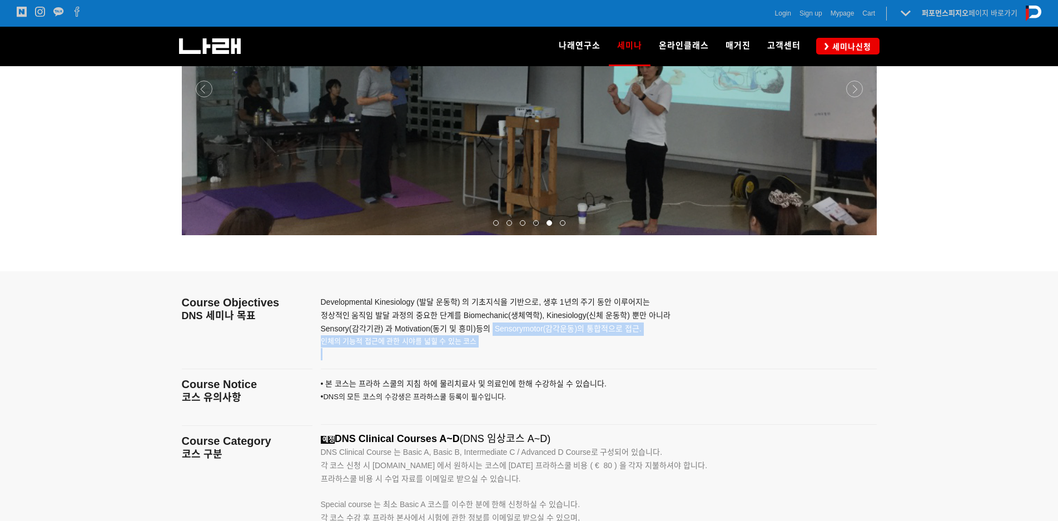
drag, startPoint x: 493, startPoint y: 331, endPoint x: 524, endPoint y: 365, distance: 46.4
click at [530, 371] on div at bounding box center [598, 368] width 573 height 17
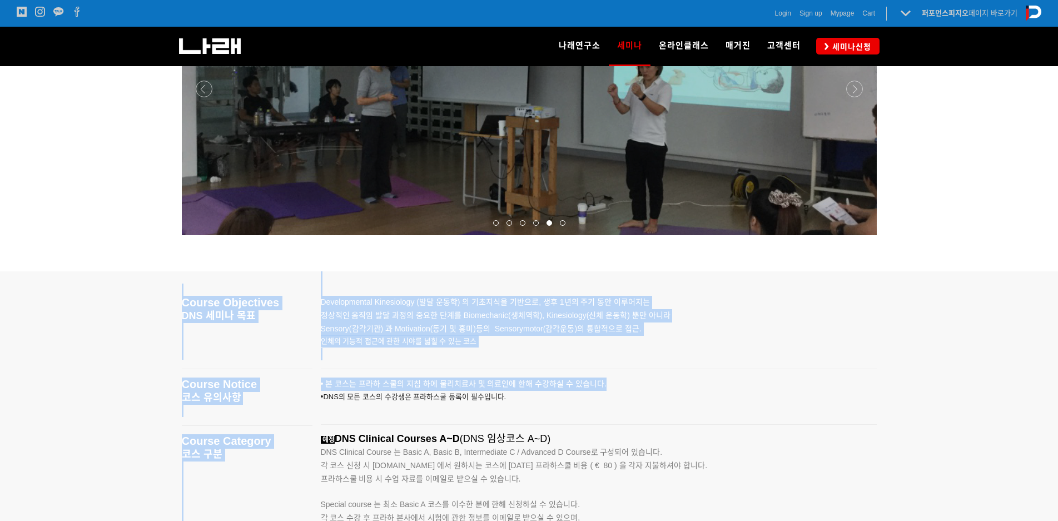
drag, startPoint x: 604, startPoint y: 389, endPoint x: 329, endPoint y: 315, distance: 285.4
click at [390, 354] on p at bounding box center [585, 354] width 528 height 12
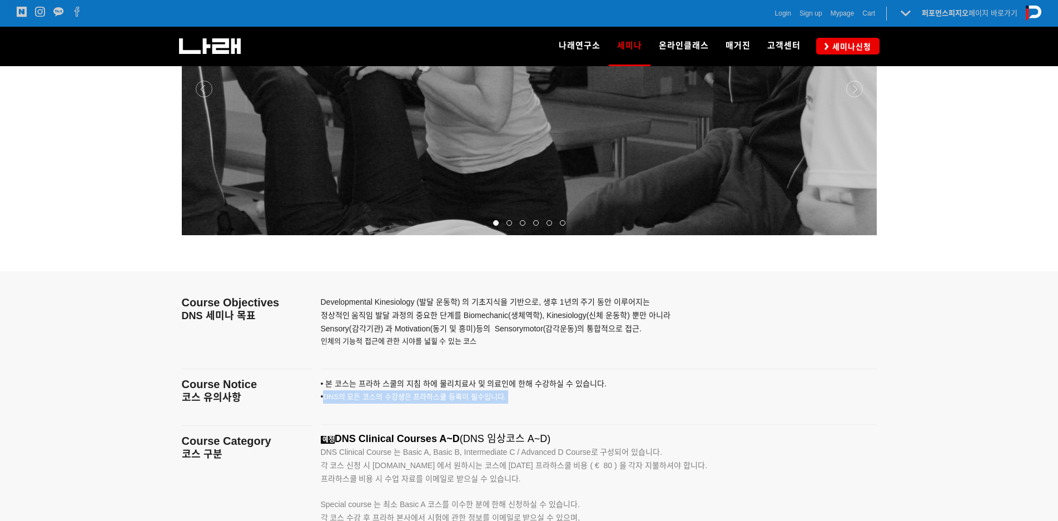
drag, startPoint x: 522, startPoint y: 403, endPoint x: 322, endPoint y: 408, distance: 199.7
click at [322, 408] on p "• 본 코스는 프라하 스쿨의 지침 하에 물리치료사 및 의료인에 한해 수강하 실 수 있습니다. • DNS의 모든 코스의 수강생은 프라하스쿨 등록…" at bounding box center [585, 397] width 528 height 39
click at [324, 409] on p "• 본 코스는 프라하 스쿨의 지침 하에 물리치료사 및 의료인에 한해 수강하 실 수 있습니다. • DNS의 모든 코스의 수강생은 프라하스쿨 등록…" at bounding box center [585, 397] width 528 height 39
drag, startPoint x: 508, startPoint y: 410, endPoint x: 318, endPoint y: 385, distance: 191.2
click at [318, 385] on div "• 본 코스는 프라하 스쿨의 지침 하에 물리치료사 및 의료인에 한해 수강하 실 수 있습니다. • DNS의 모든 코스의 수강생은 프라하스쿨 등록…" at bounding box center [598, 397] width 573 height 39
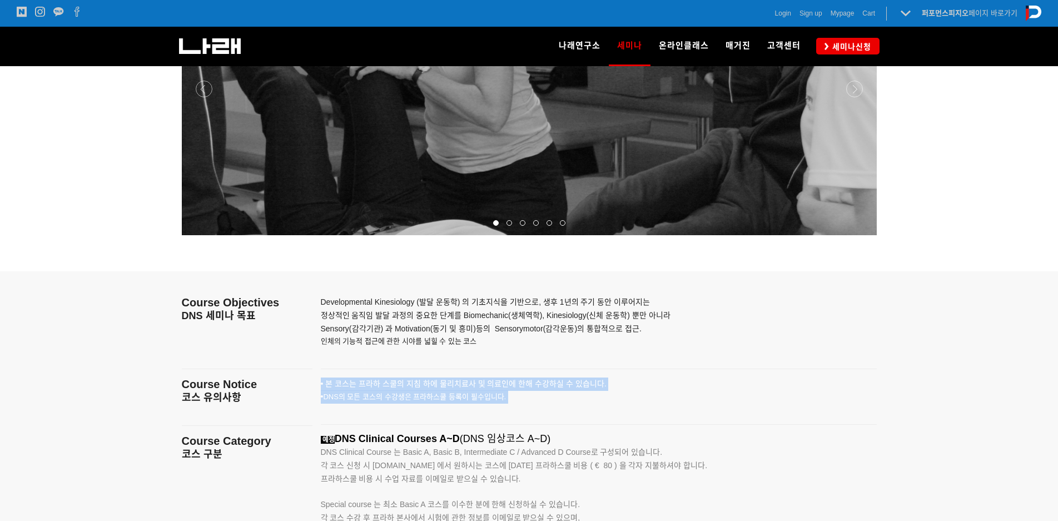
click at [318, 385] on div "• 본 코스는 프라하 스쿨의 지침 하에 물리치료사 및 의료인에 한해 수강하 실 수 있습니다. • DNS의 모든 코스의 수강생은 프라하스쿨 등록…" at bounding box center [598, 397] width 573 height 39
